Goal: Transaction & Acquisition: Book appointment/travel/reservation

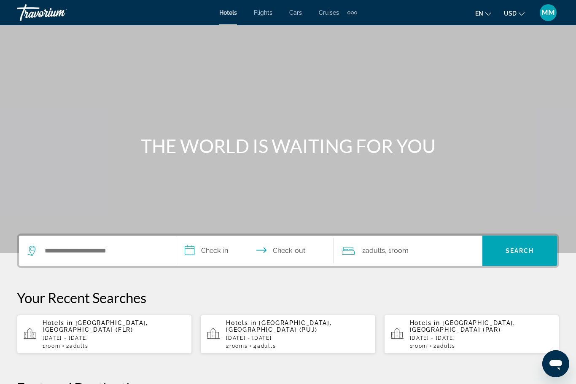
click at [5, 178] on div "Main content" at bounding box center [288, 126] width 576 height 253
click at [512, 16] on span "USD" at bounding box center [510, 13] width 13 height 7
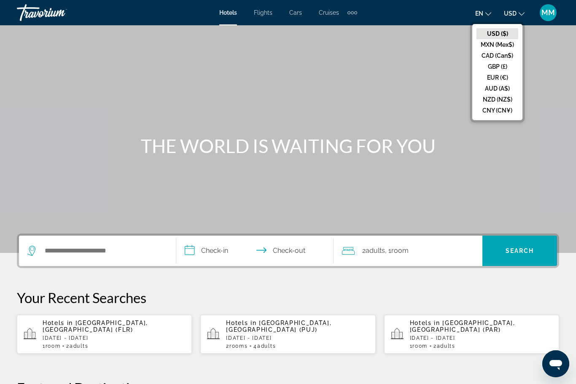
click at [482, 56] on button "CAD (Can$)" at bounding box center [497, 55] width 42 height 11
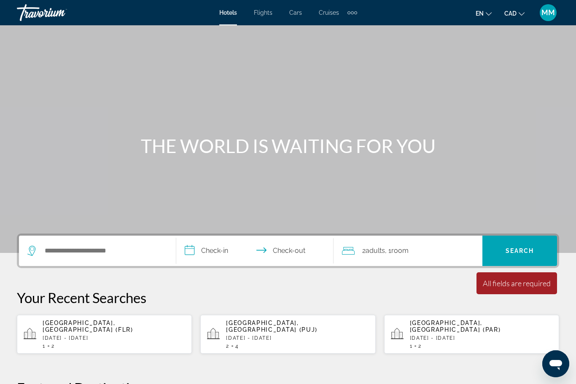
click at [326, 16] on span "Cruises" at bounding box center [329, 12] width 20 height 7
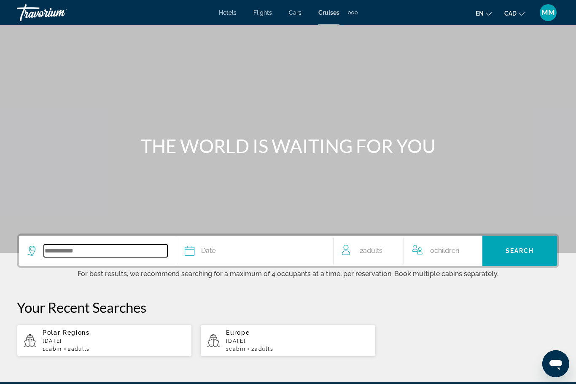
click at [49, 253] on input "Search widget" at bounding box center [105, 250] width 123 height 13
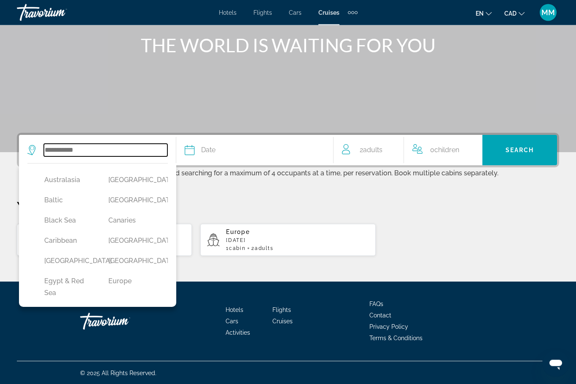
scroll to position [60, 0]
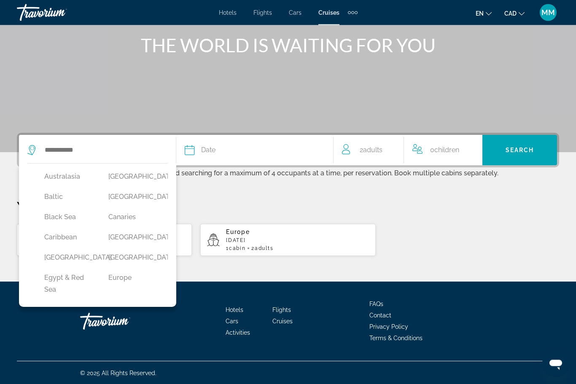
click at [53, 239] on button "Caribbean" at bounding box center [68, 238] width 56 height 16
type input "*********"
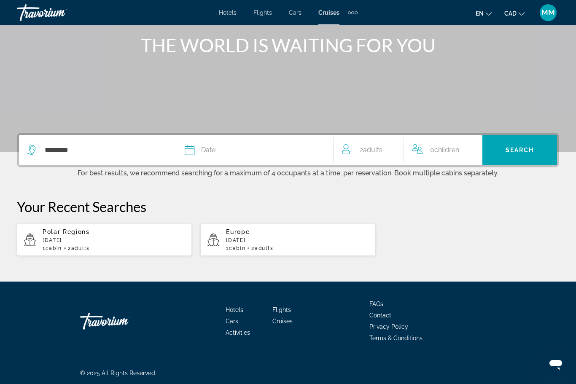
click at [210, 151] on span "Date" at bounding box center [208, 150] width 14 height 12
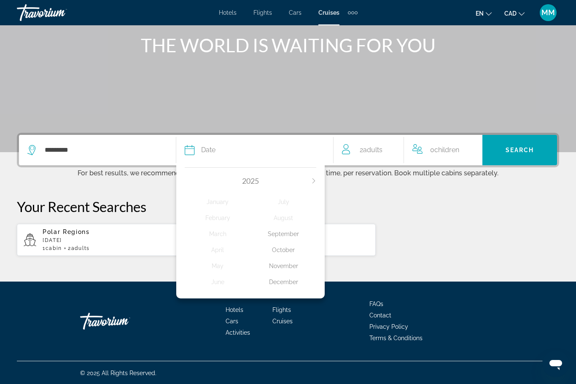
click at [312, 179] on icon "Next month" at bounding box center [313, 180] width 5 height 5
click at [313, 182] on icon "Next month" at bounding box center [313, 180] width 5 height 5
click at [209, 234] on div "March" at bounding box center [218, 233] width 66 height 15
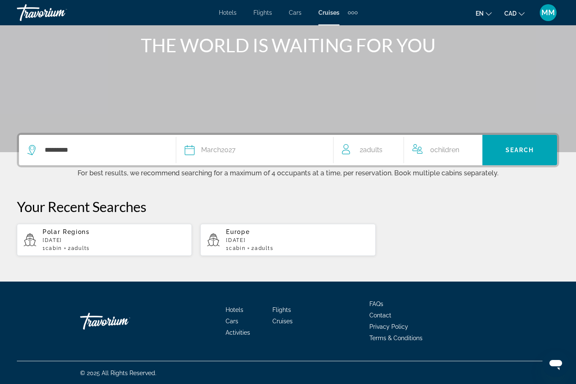
click at [517, 149] on span "Search" at bounding box center [519, 150] width 29 height 7
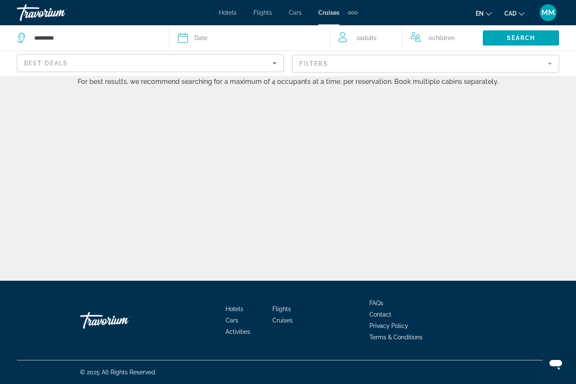
scroll to position [28, 0]
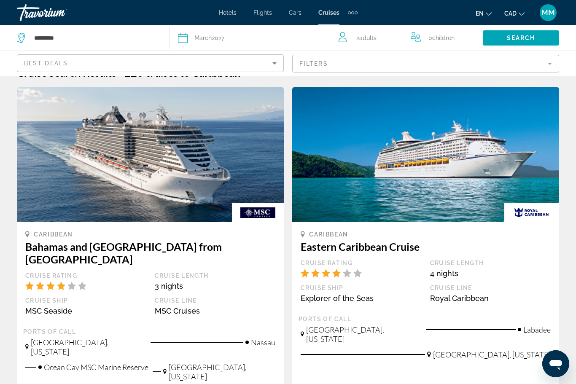
click at [310, 62] on mat-form-field "Filters" at bounding box center [425, 64] width 267 height 18
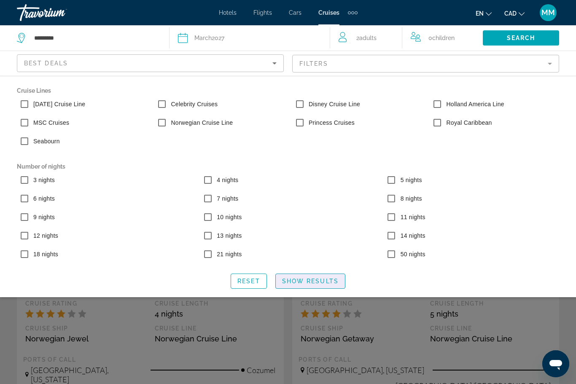
click at [305, 311] on div "Search widget" at bounding box center [288, 253] width 576 height 262
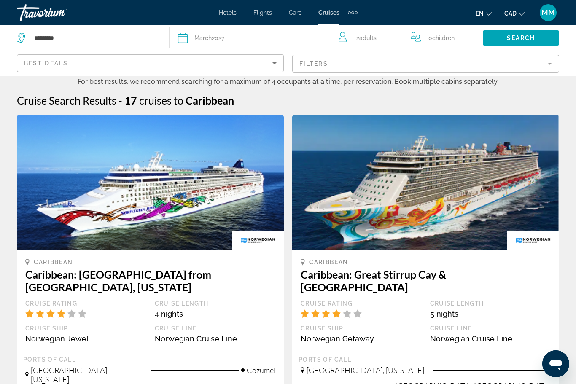
click at [309, 65] on mat-form-field "Filters" at bounding box center [425, 64] width 267 height 18
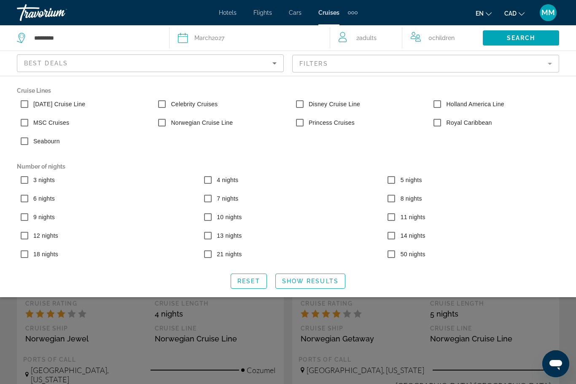
click at [38, 65] on span "Best Deals" at bounding box center [46, 63] width 44 height 7
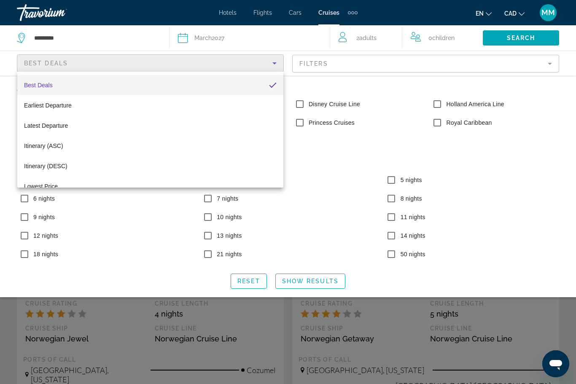
click at [538, 227] on div at bounding box center [288, 192] width 576 height 384
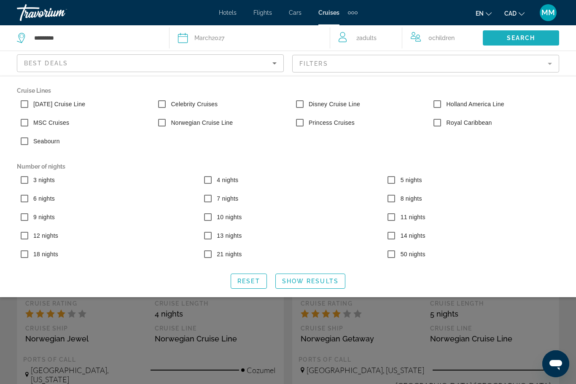
click at [525, 37] on span "Search" at bounding box center [520, 38] width 29 height 7
click at [290, 278] on span "Show Results" at bounding box center [310, 281] width 56 height 7
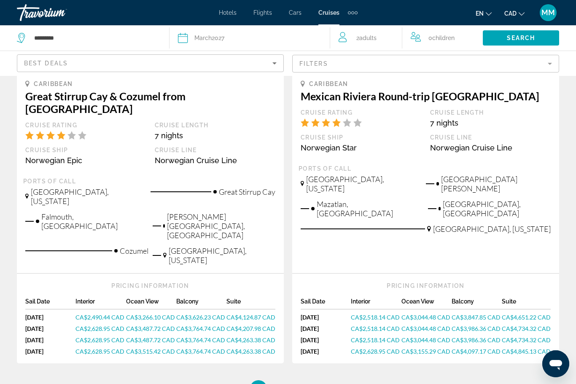
scroll to position [994, 0]
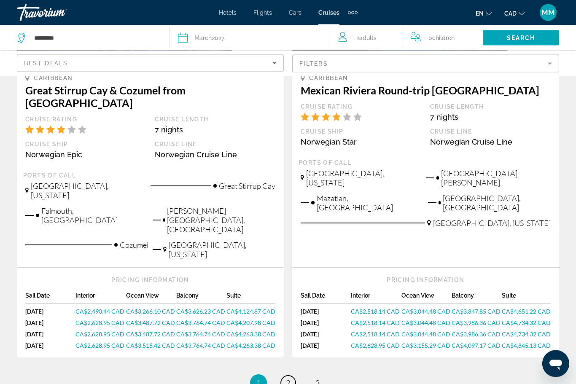
click at [286, 378] on span "2" at bounding box center [288, 382] width 4 height 9
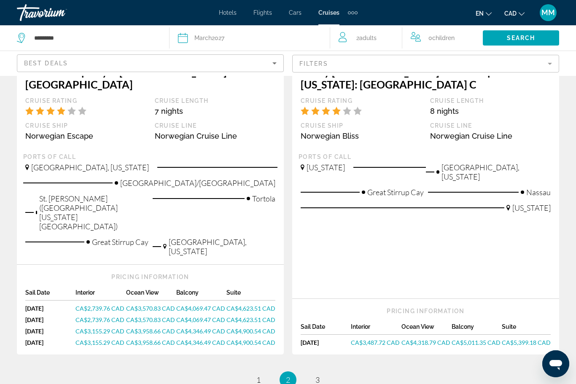
scroll to position [1034, 0]
click at [320, 372] on link "page 3" at bounding box center [317, 379] width 15 height 15
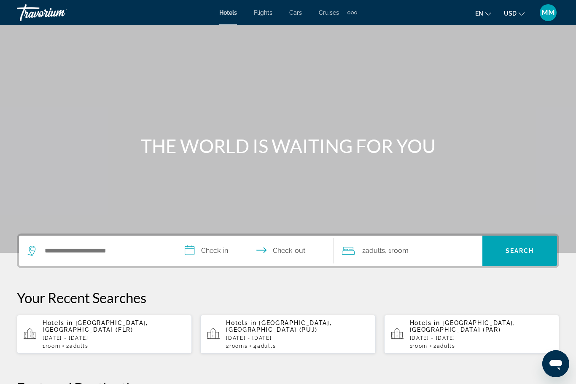
click at [514, 14] on span "USD" at bounding box center [510, 13] width 13 height 7
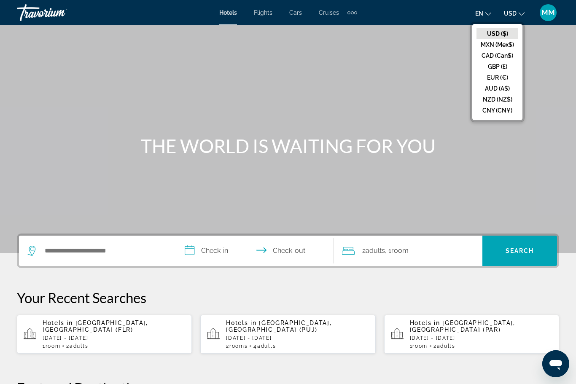
click at [482, 58] on button "CAD (Can$)" at bounding box center [497, 55] width 42 height 11
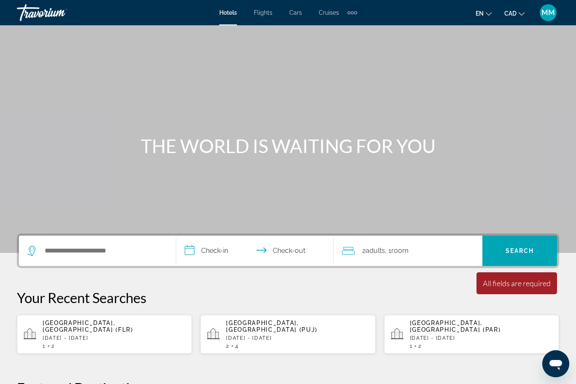
click at [327, 12] on span "Cruises" at bounding box center [329, 12] width 20 height 7
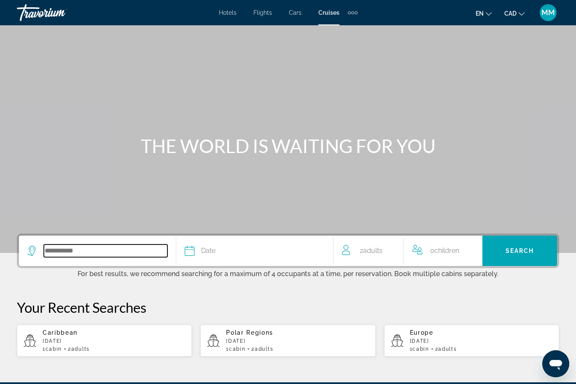
click at [53, 257] on input "Search widget" at bounding box center [105, 250] width 123 height 13
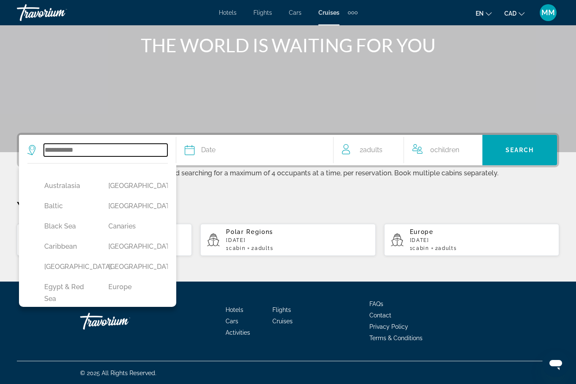
scroll to position [54, 0]
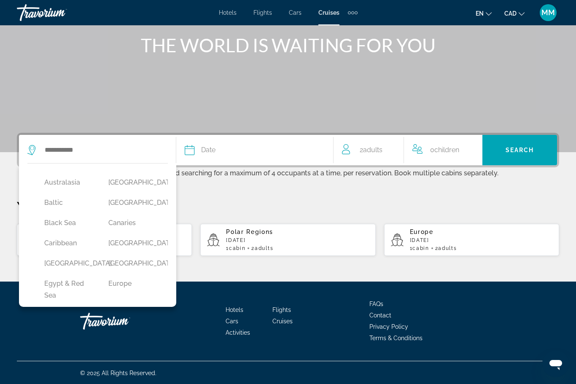
click at [54, 244] on button "Caribbean" at bounding box center [68, 243] width 56 height 16
type input "*********"
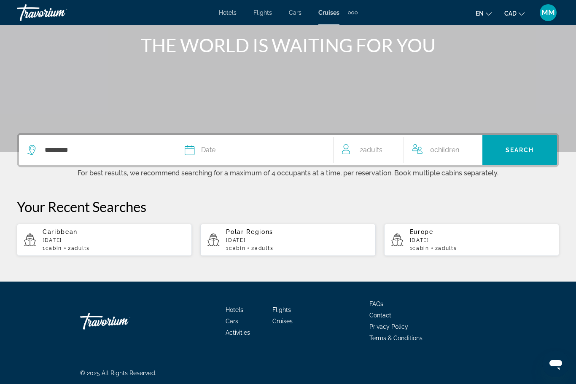
click at [214, 150] on span "Date" at bounding box center [208, 150] width 14 height 12
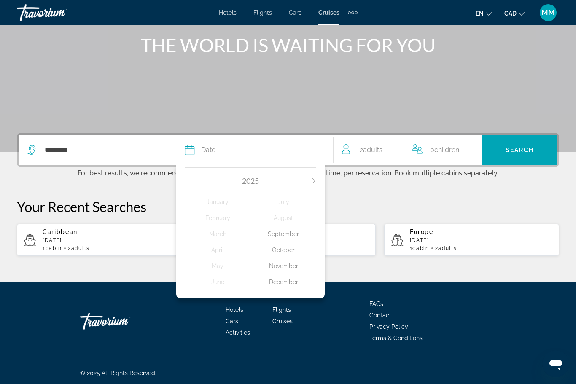
click at [315, 182] on icon "Next month" at bounding box center [313, 180] width 5 height 5
click at [314, 180] on icon "Next month" at bounding box center [313, 180] width 5 height 5
click at [207, 236] on div "March" at bounding box center [218, 233] width 66 height 15
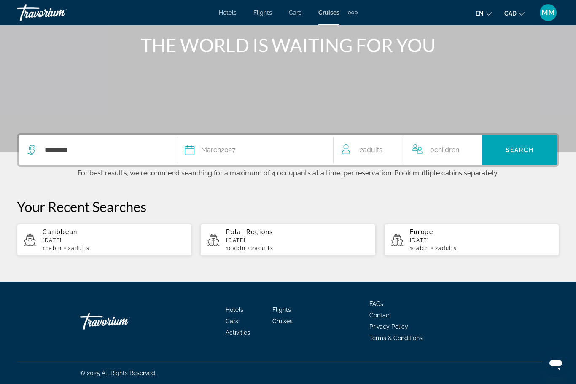
click at [520, 150] on span "Search" at bounding box center [519, 150] width 29 height 7
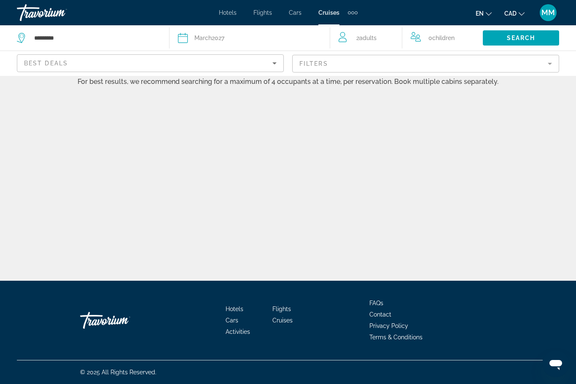
scroll to position [28, 0]
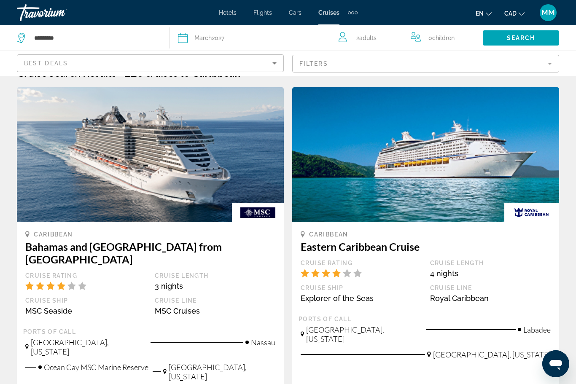
click at [305, 62] on mat-form-field "Filters" at bounding box center [425, 64] width 267 height 18
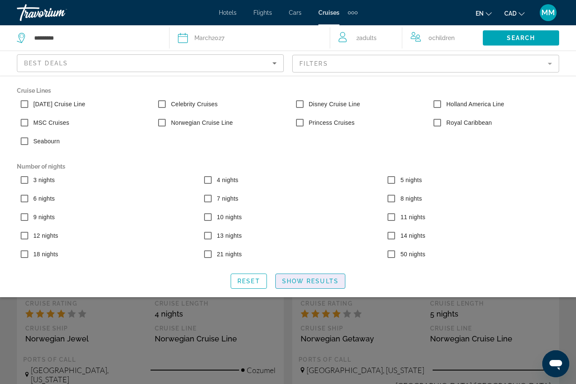
click at [300, 314] on div "Search widget" at bounding box center [288, 253] width 576 height 262
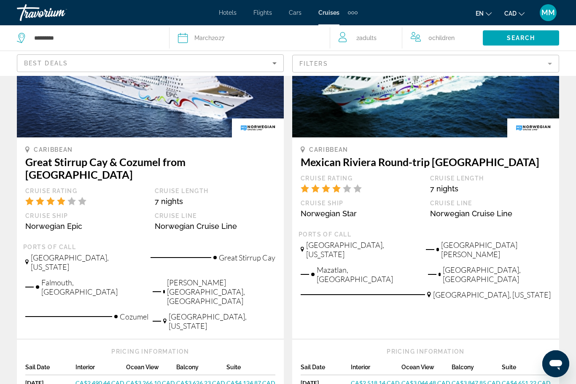
scroll to position [994, 0]
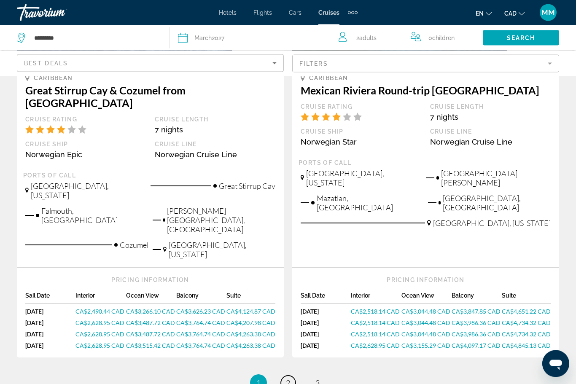
click at [289, 378] on span "2" at bounding box center [288, 382] width 4 height 9
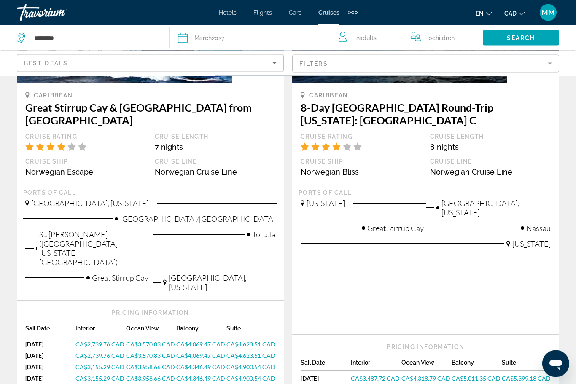
scroll to position [998, 0]
